Goal: Go to known website: Access a specific website the user already knows

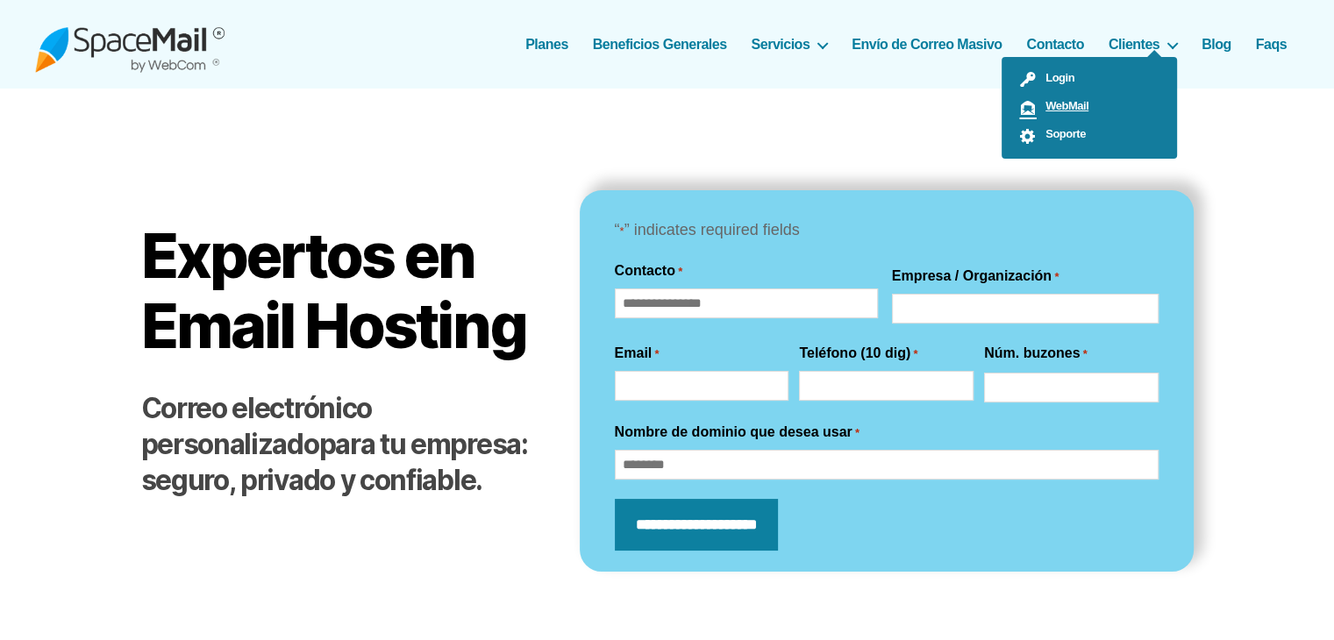
click at [1073, 111] on span "WebMail" at bounding box center [1063, 105] width 52 height 13
click at [1081, 105] on span "WebMail" at bounding box center [1063, 105] width 52 height 13
click at [1072, 97] on link "WebMail" at bounding box center [1089, 108] width 175 height 28
click at [1050, 89] on link "Login" at bounding box center [1089, 80] width 175 height 28
click at [1075, 113] on link "WebMail" at bounding box center [1089, 108] width 175 height 28
